Goal: Task Accomplishment & Management: Use online tool/utility

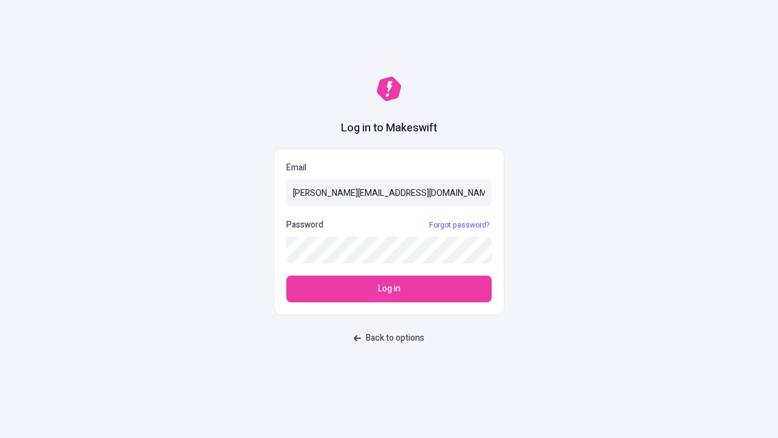
type input "sasha+test-ui@makeswift.com"
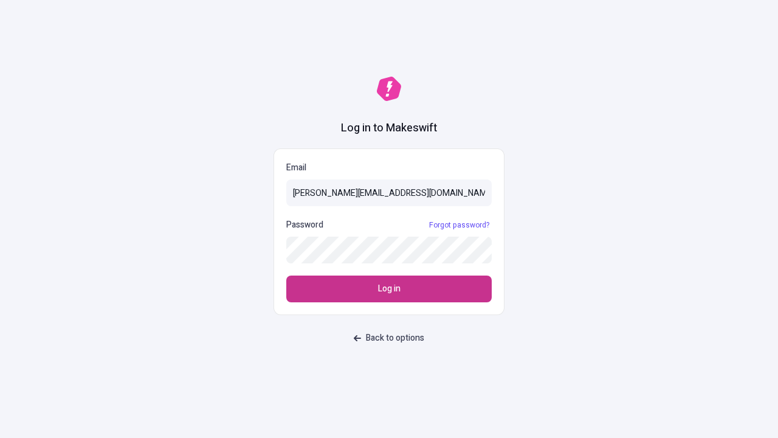
click at [389, 289] on span "Log in" at bounding box center [389, 288] width 22 height 13
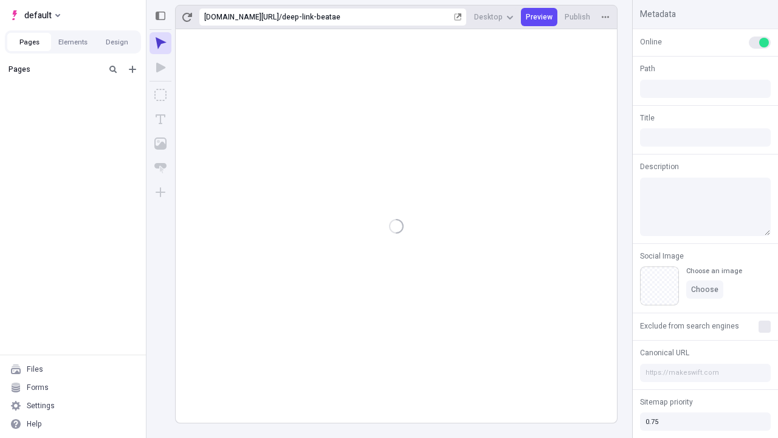
type input "/deep-link-beatae"
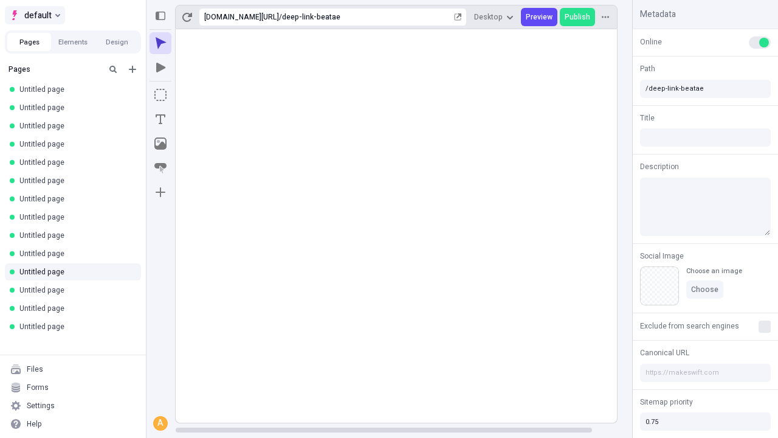
click at [34, 15] on span "default" at bounding box center [37, 15] width 27 height 15
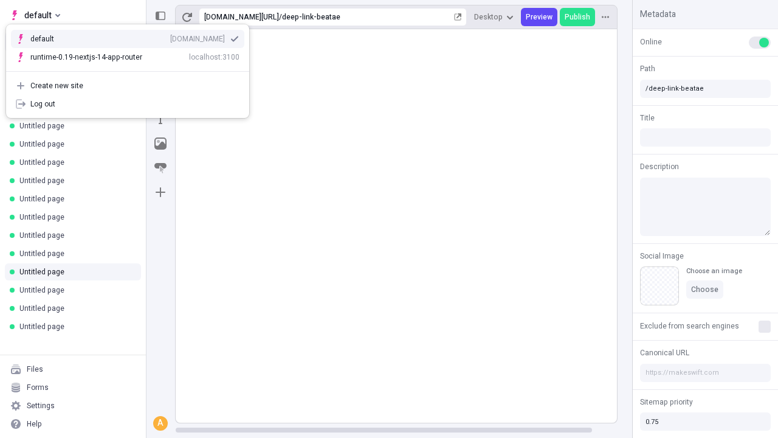
click at [170, 36] on div "[DOMAIN_NAME]" at bounding box center [197, 39] width 55 height 10
click at [133, 69] on icon "Add new" at bounding box center [132, 69] width 7 height 7
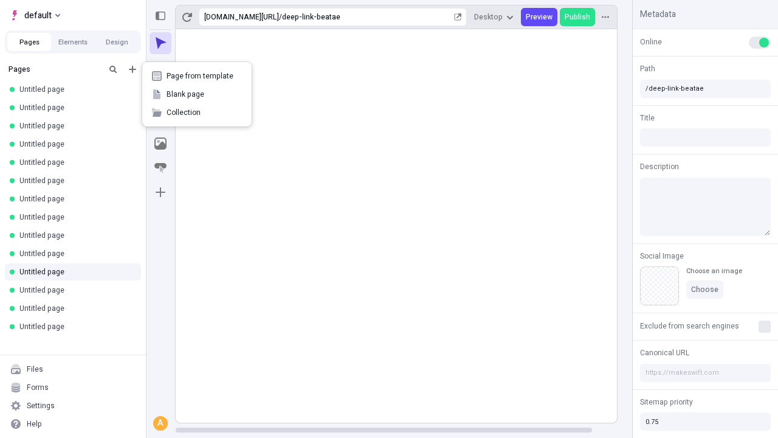
click at [197, 94] on span "Blank page" at bounding box center [204, 94] width 75 height 10
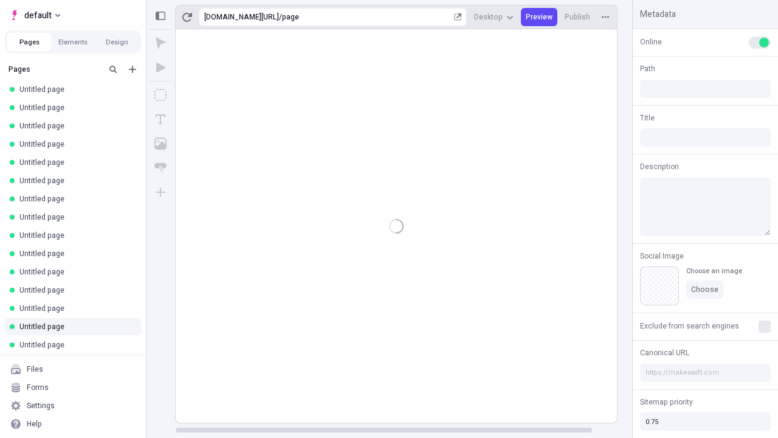
type input "/page"
click at [161, 95] on icon "Box" at bounding box center [160, 95] width 12 height 12
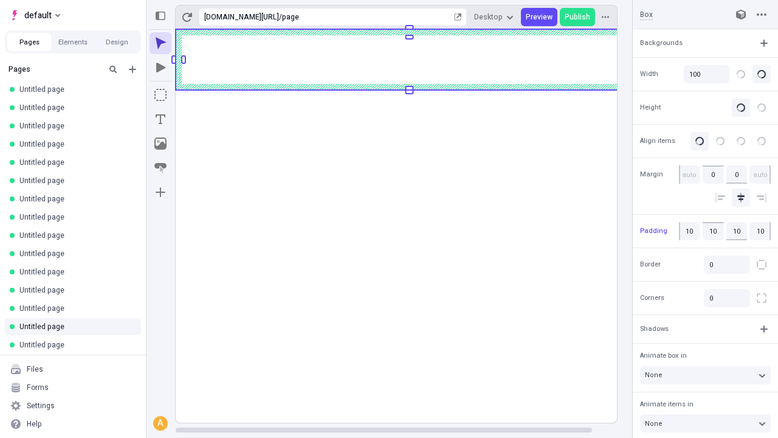
click at [161, 143] on icon "Image" at bounding box center [160, 143] width 12 height 12
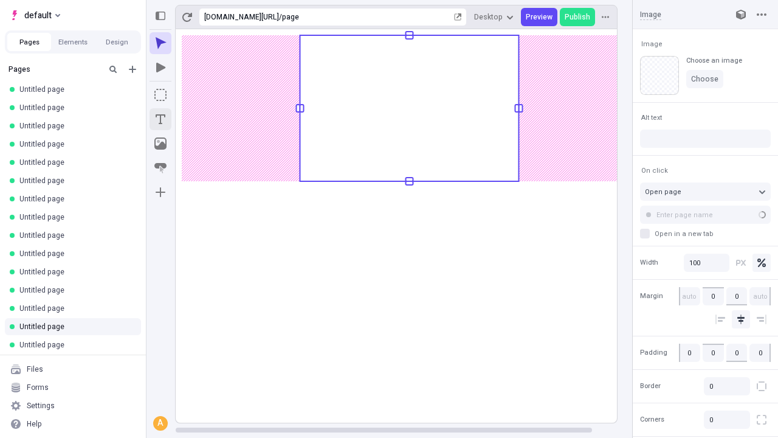
click at [161, 119] on icon "Text" at bounding box center [161, 119] width 10 height 10
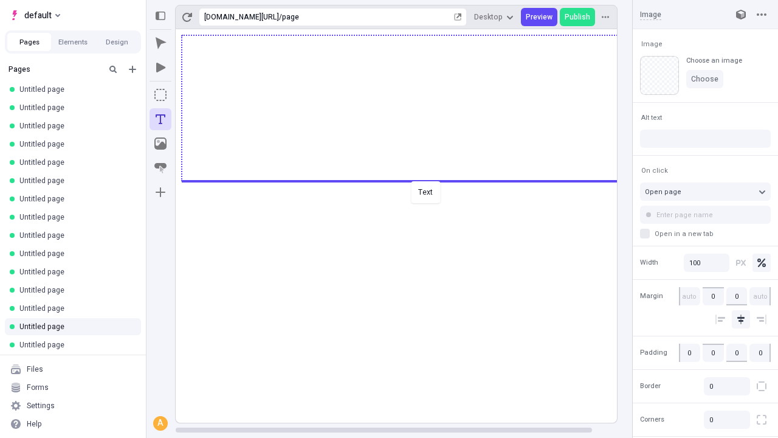
click at [409, 180] on div "Text" at bounding box center [389, 219] width 778 height 438
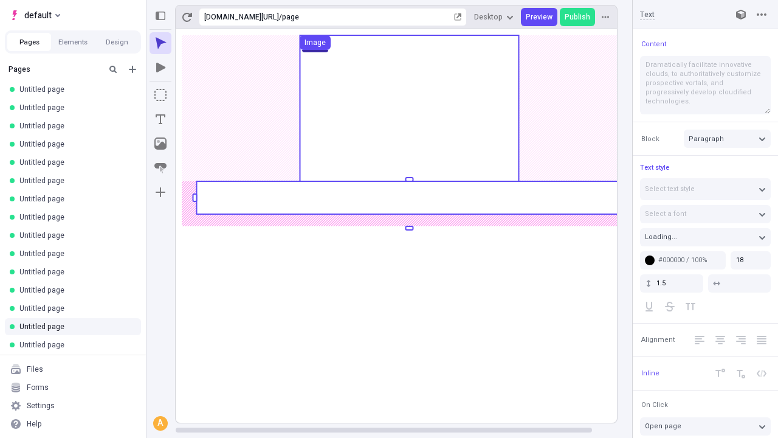
click at [409, 198] on rect at bounding box center [409, 197] width 426 height 33
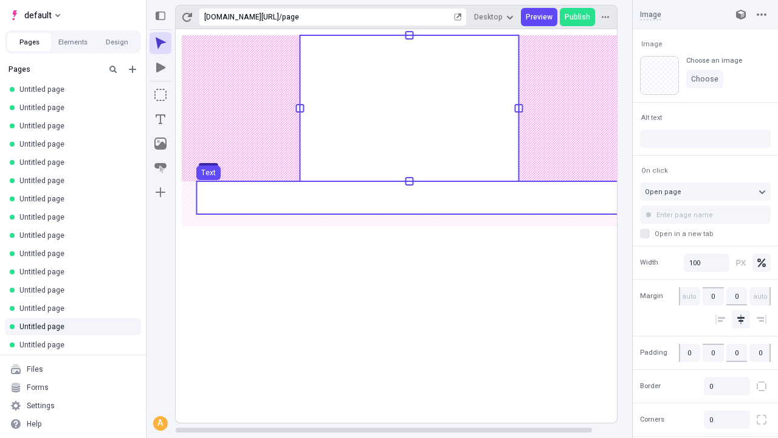
click at [409, 198] on use at bounding box center [409, 197] width 426 height 33
click at [409, 198] on rect at bounding box center [410, 225] width 468 height 393
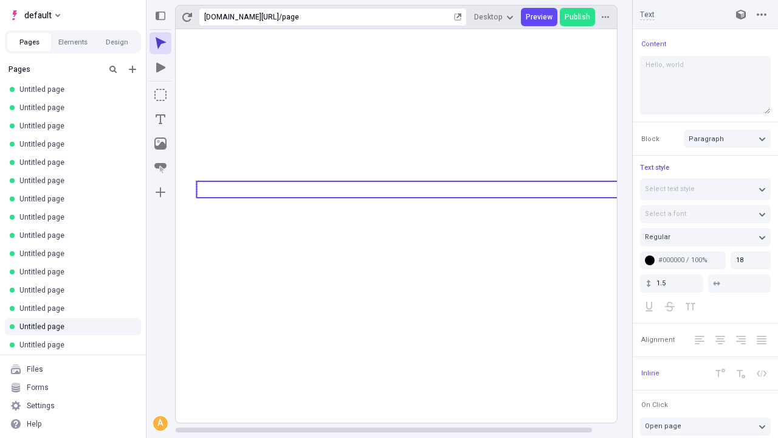
type textarea "Hello, world!"
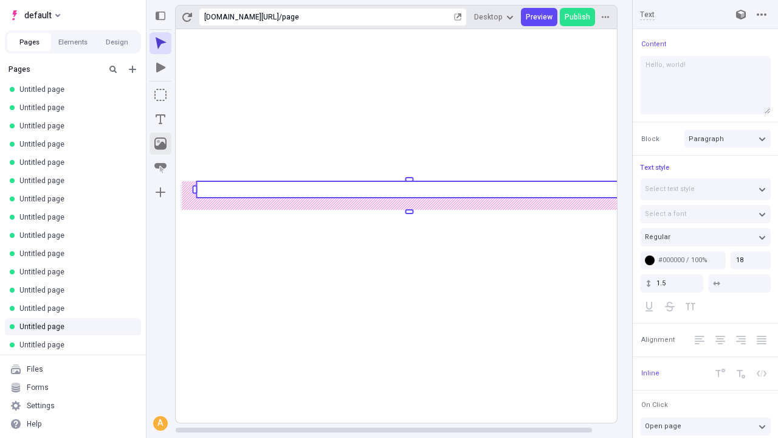
click at [161, 143] on icon "Image" at bounding box center [160, 143] width 12 height 12
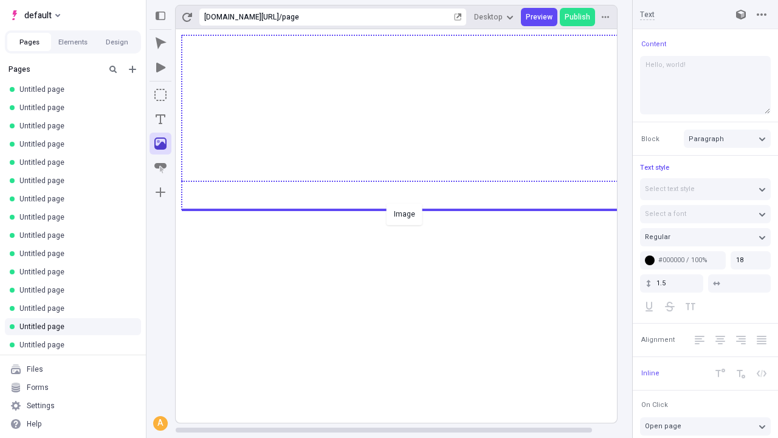
click at [409, 209] on div "Image" at bounding box center [389, 219] width 778 height 438
